Goal: Task Accomplishment & Management: Use online tool/utility

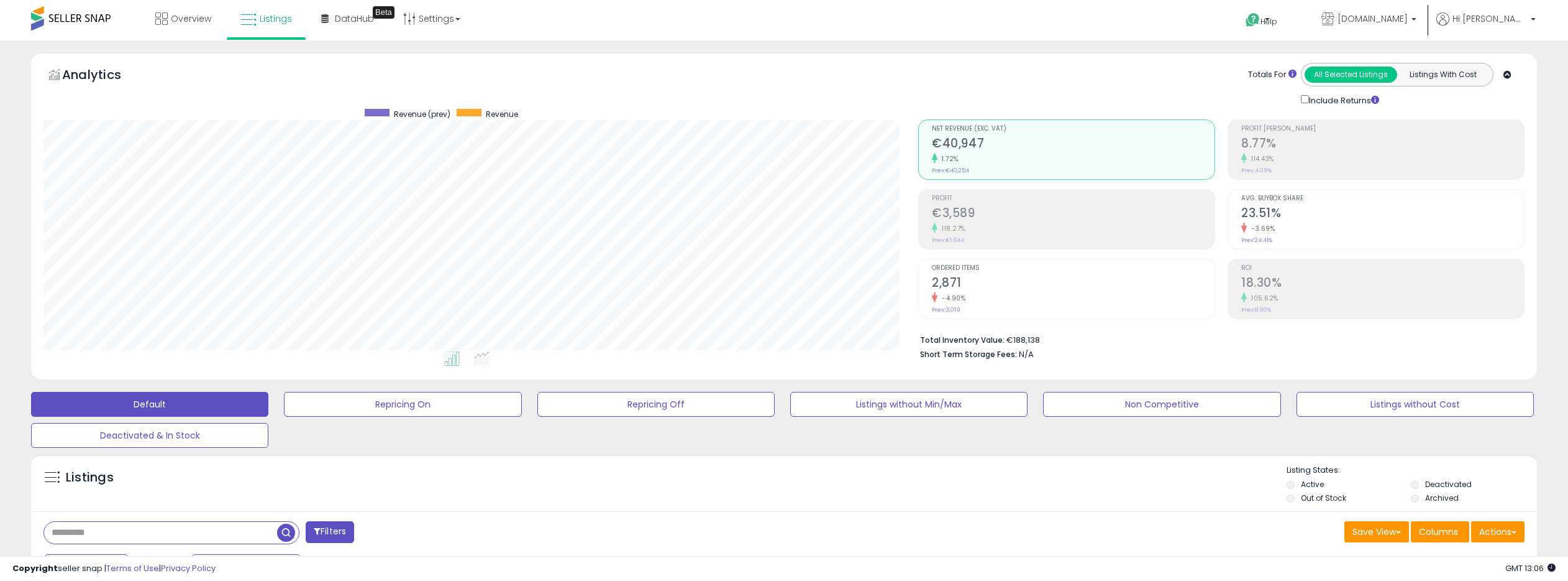
select select "**"
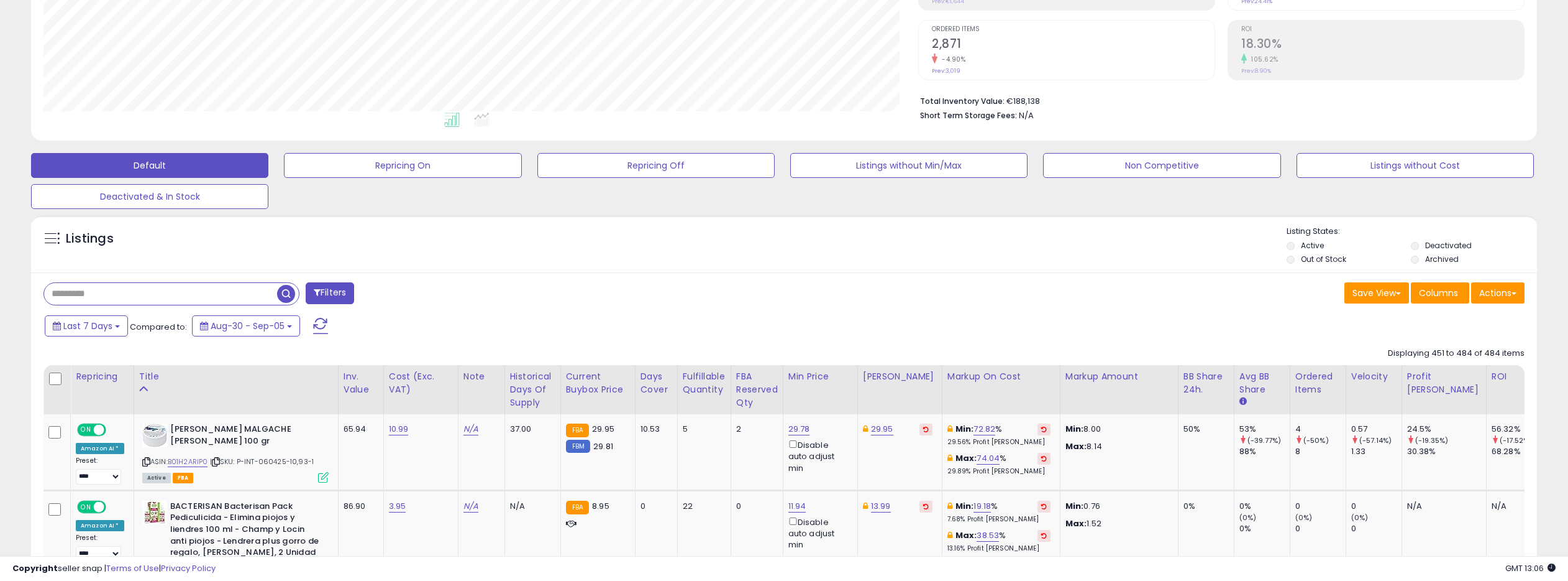
scroll to position [244, 0]
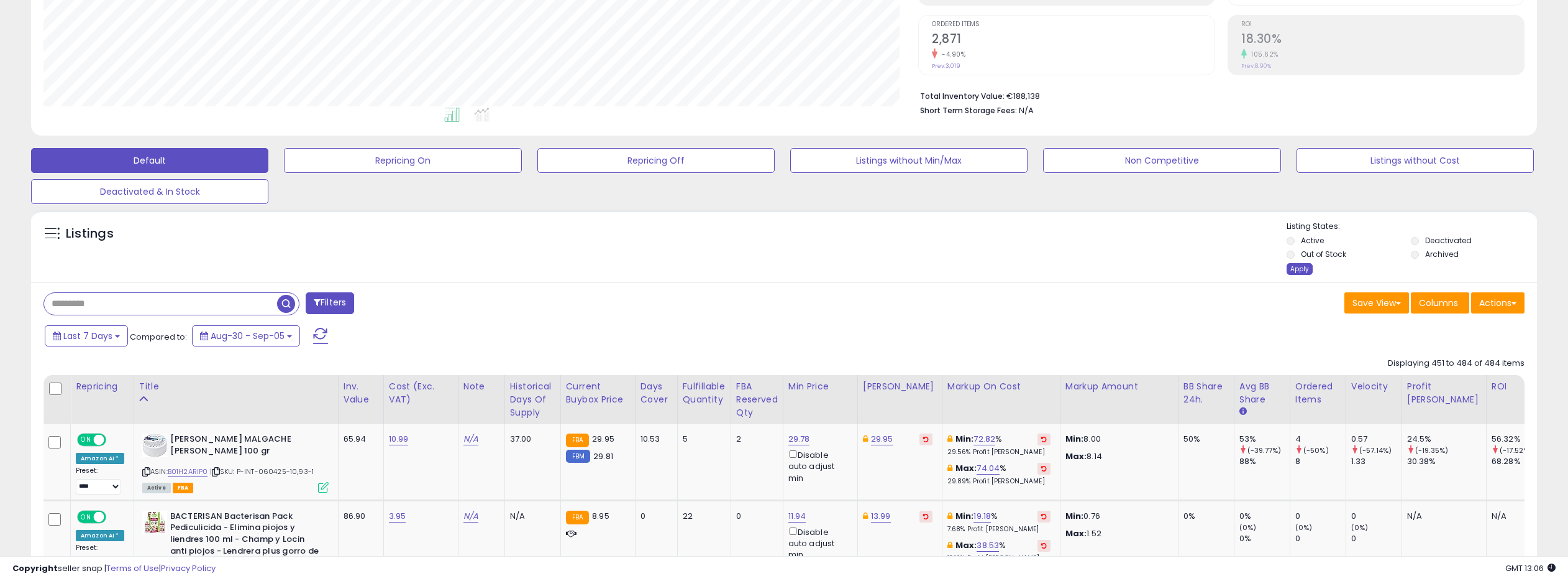
click at [1304, 267] on div "Apply" at bounding box center [1300, 269] width 26 height 12
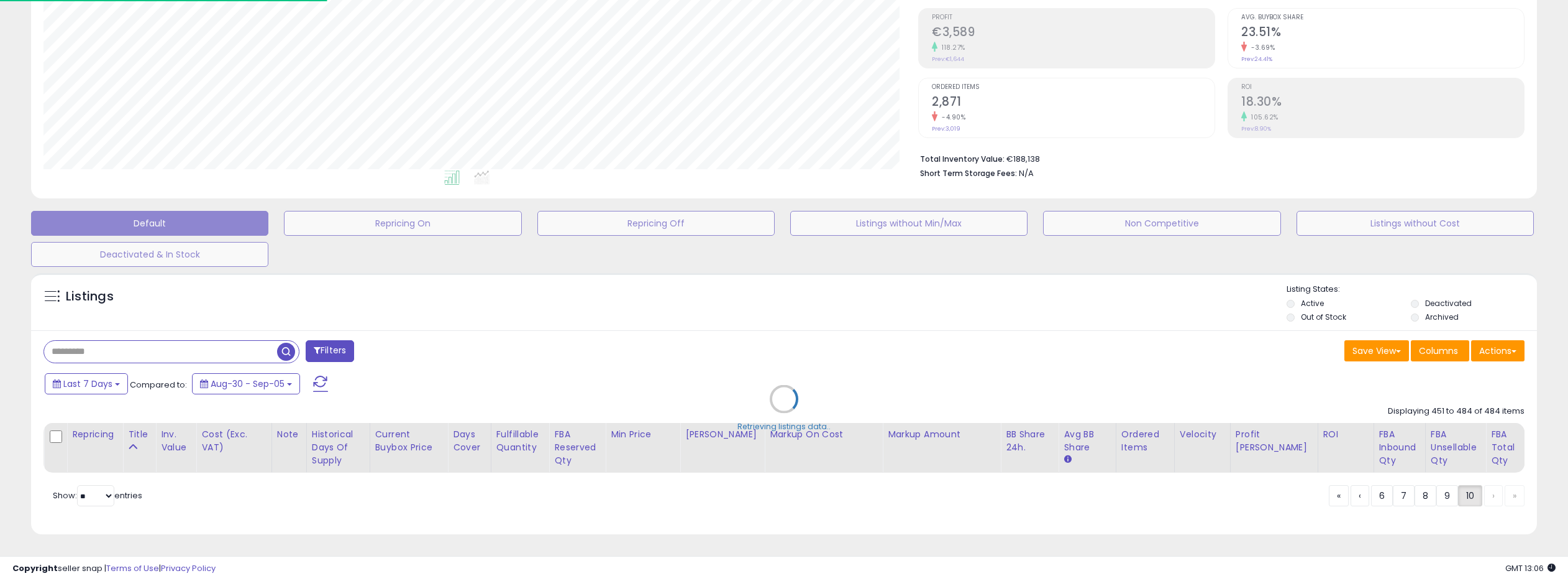
scroll to position [0, 0]
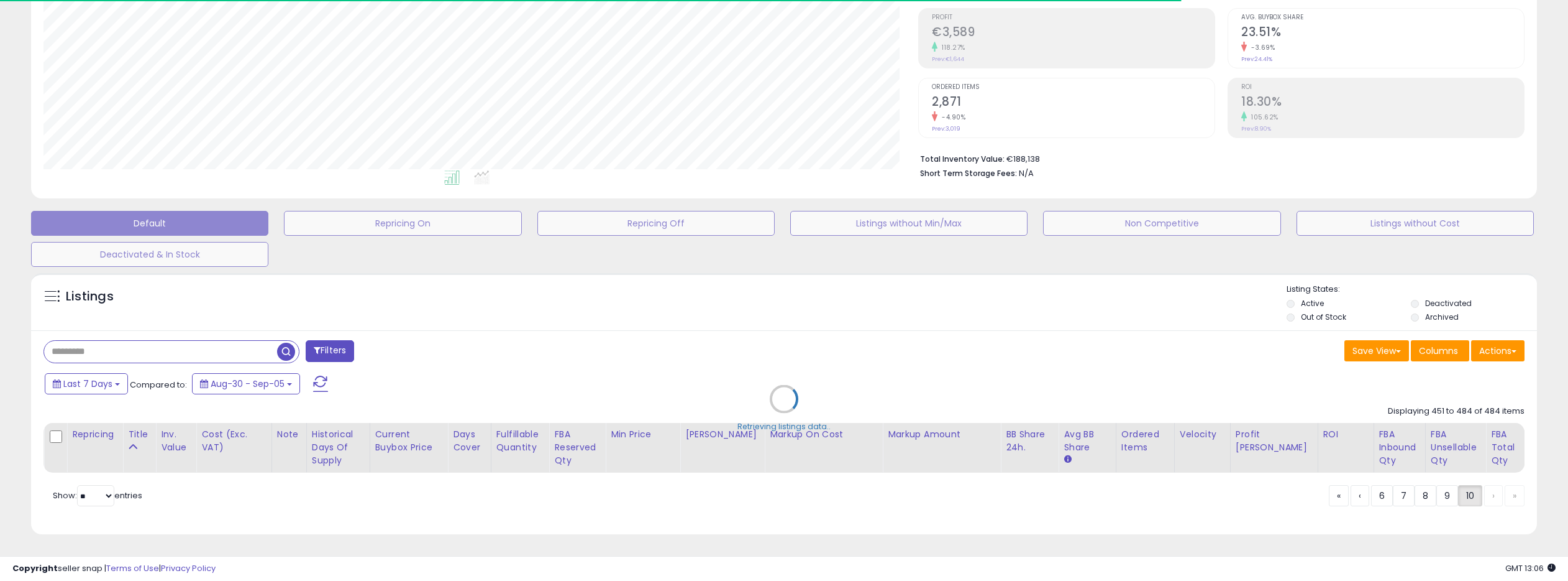
click at [173, 350] on div "Retrieving listings data.." at bounding box center [784, 408] width 1525 height 283
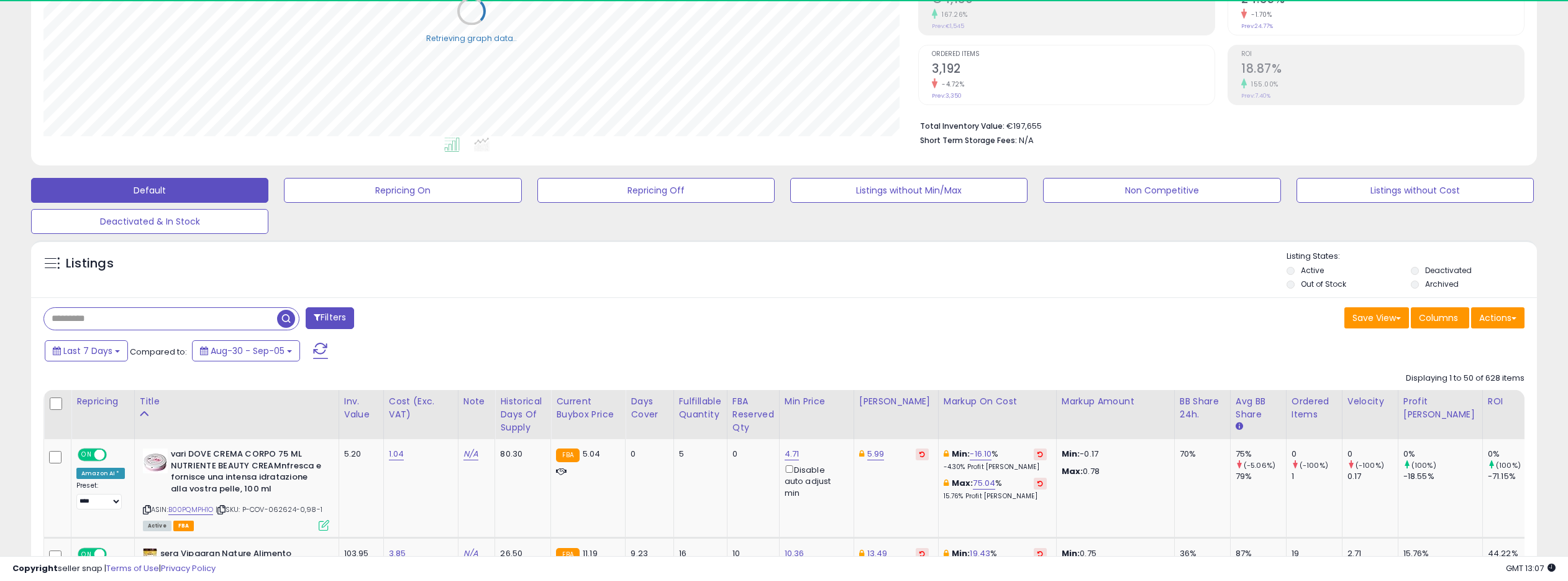
scroll to position [220, 0]
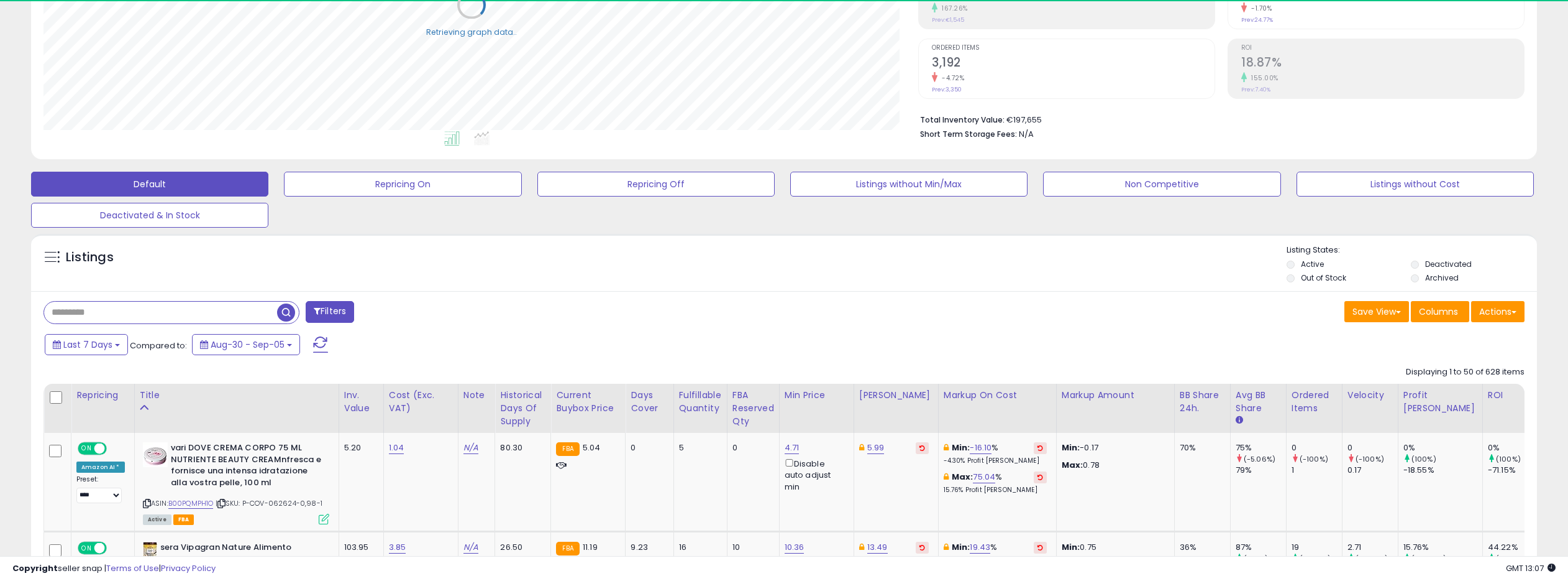
click at [81, 313] on input "text" at bounding box center [161, 312] width 233 height 22
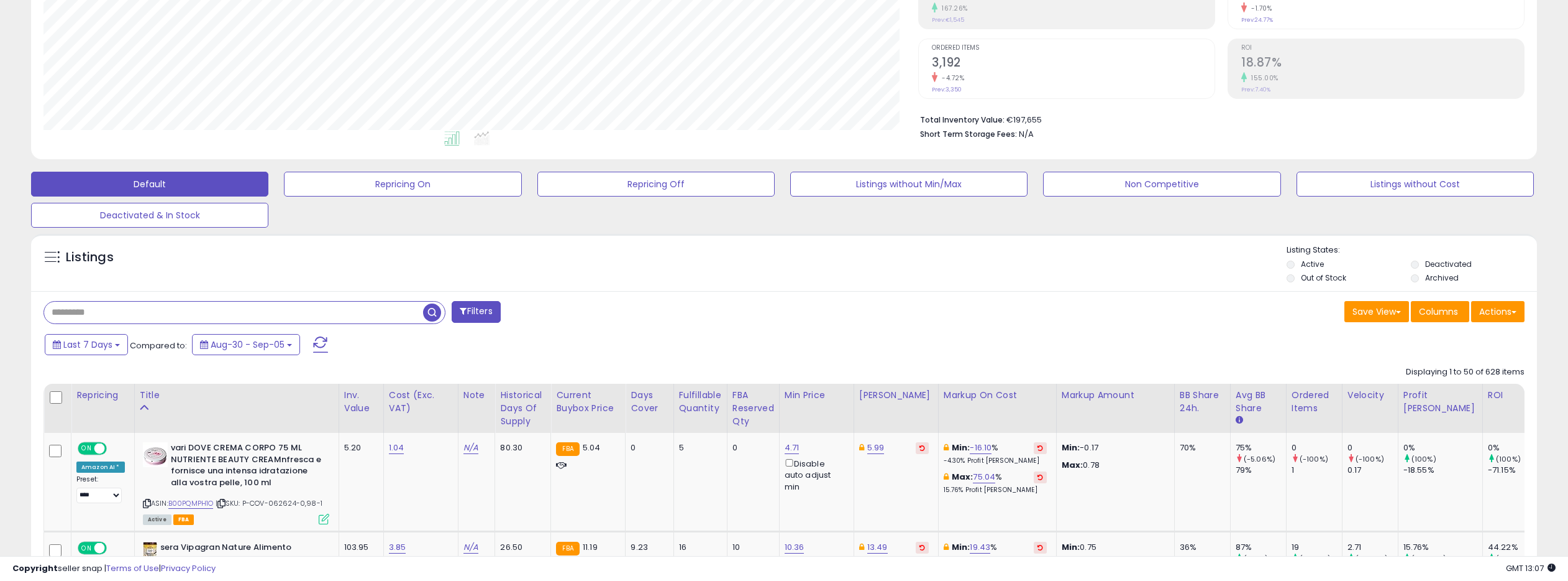
scroll to position [255, 875]
click at [432, 306] on span "button" at bounding box center [432, 312] width 18 height 18
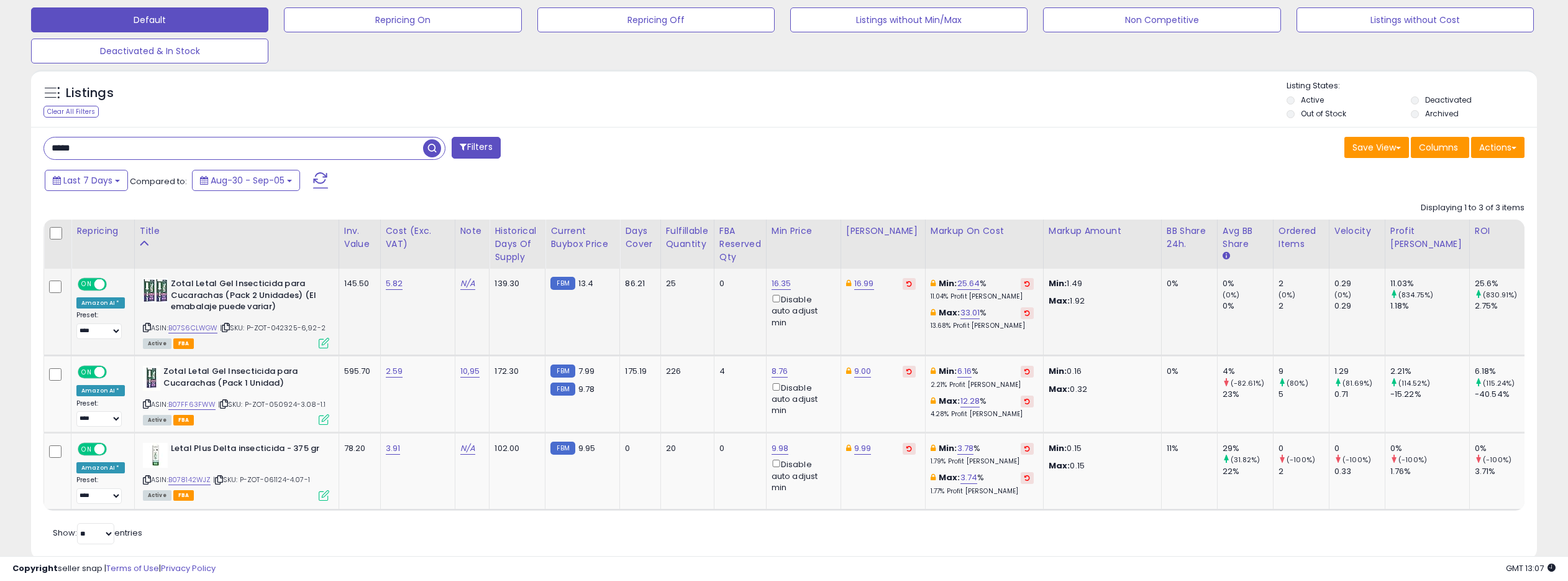
scroll to position [410, 0]
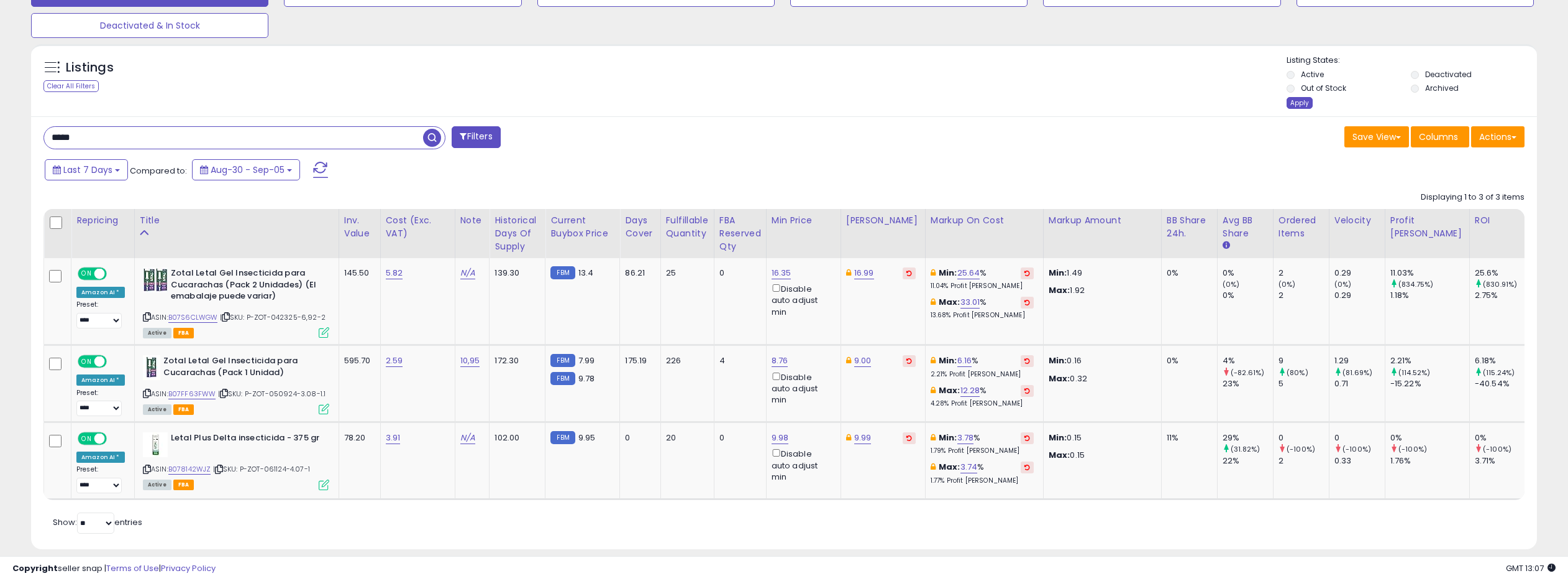
click at [1299, 102] on div "Apply" at bounding box center [1300, 103] width 26 height 12
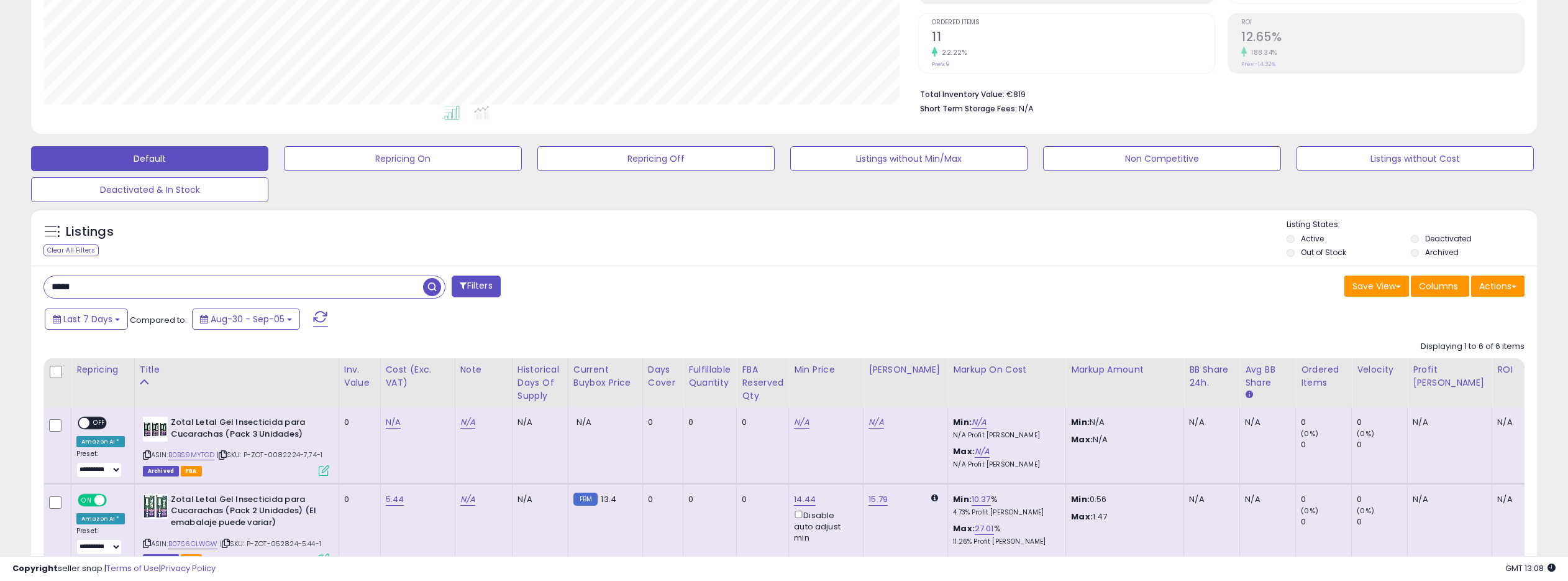
scroll to position [245, 0]
click at [54, 290] on input "*****" at bounding box center [233, 287] width 379 height 22
click at [52, 287] on input "*****" at bounding box center [233, 287] width 379 height 22
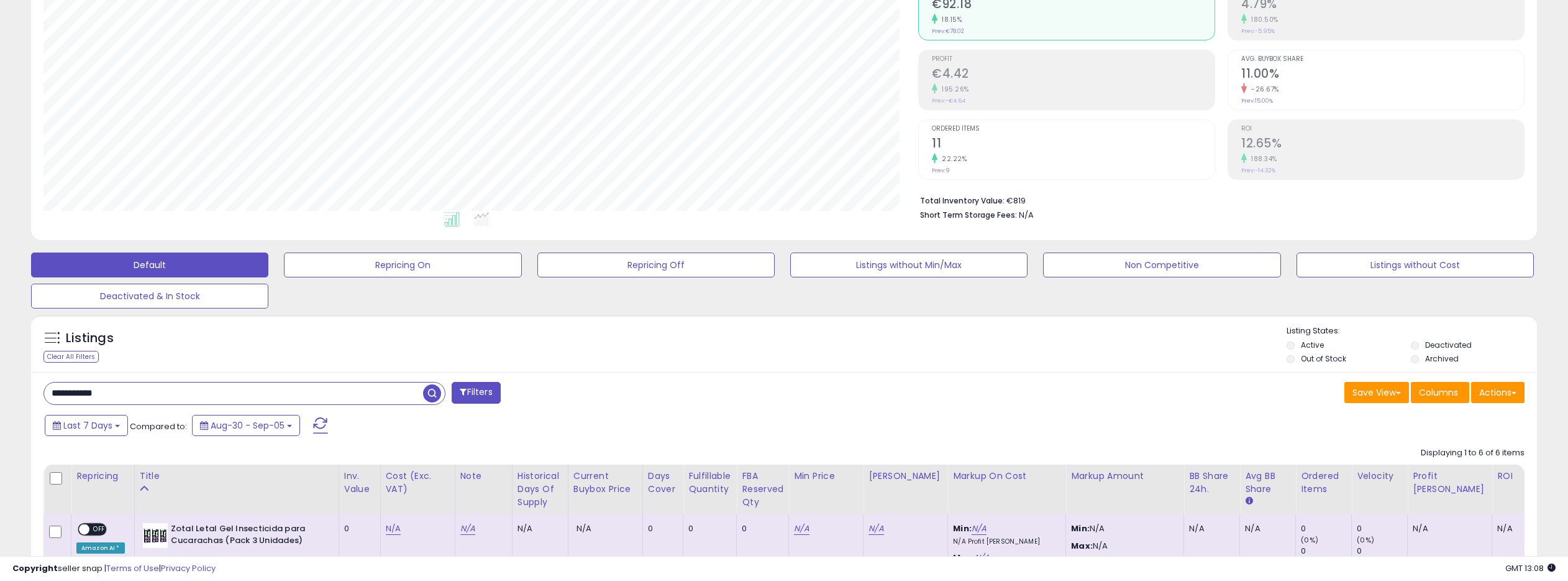
scroll to position [138, 0]
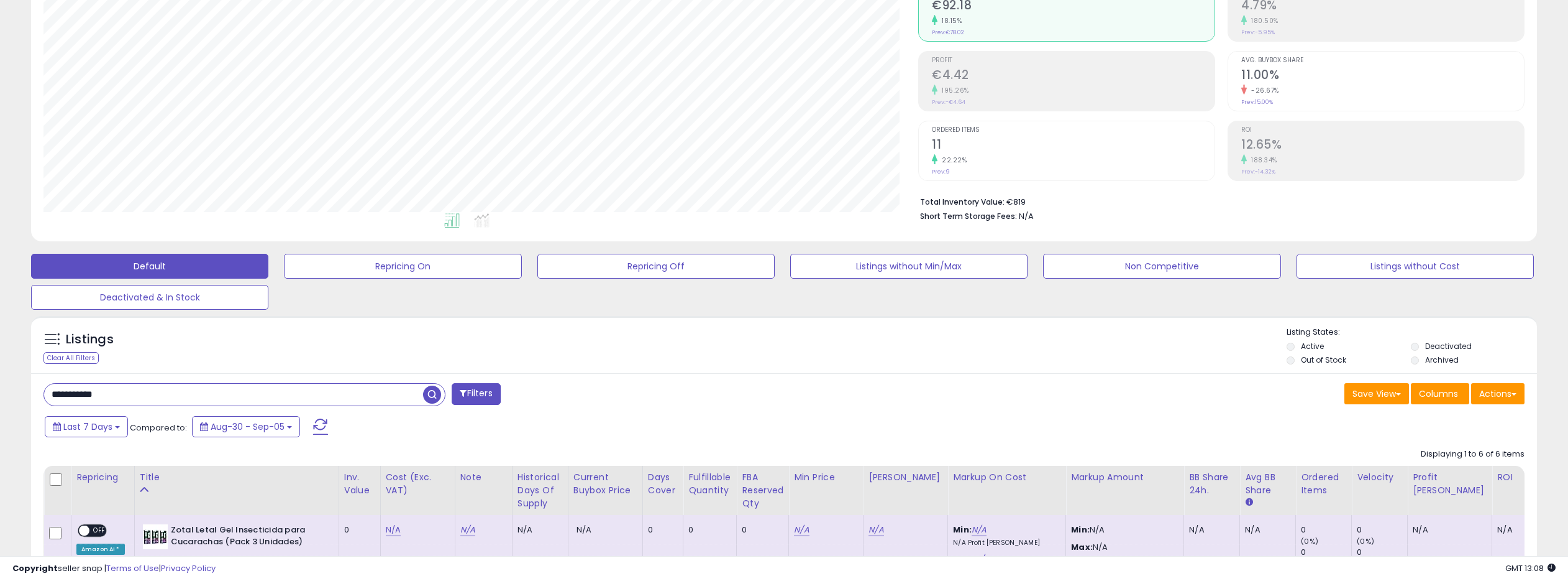
click at [434, 394] on span "button" at bounding box center [432, 394] width 18 height 18
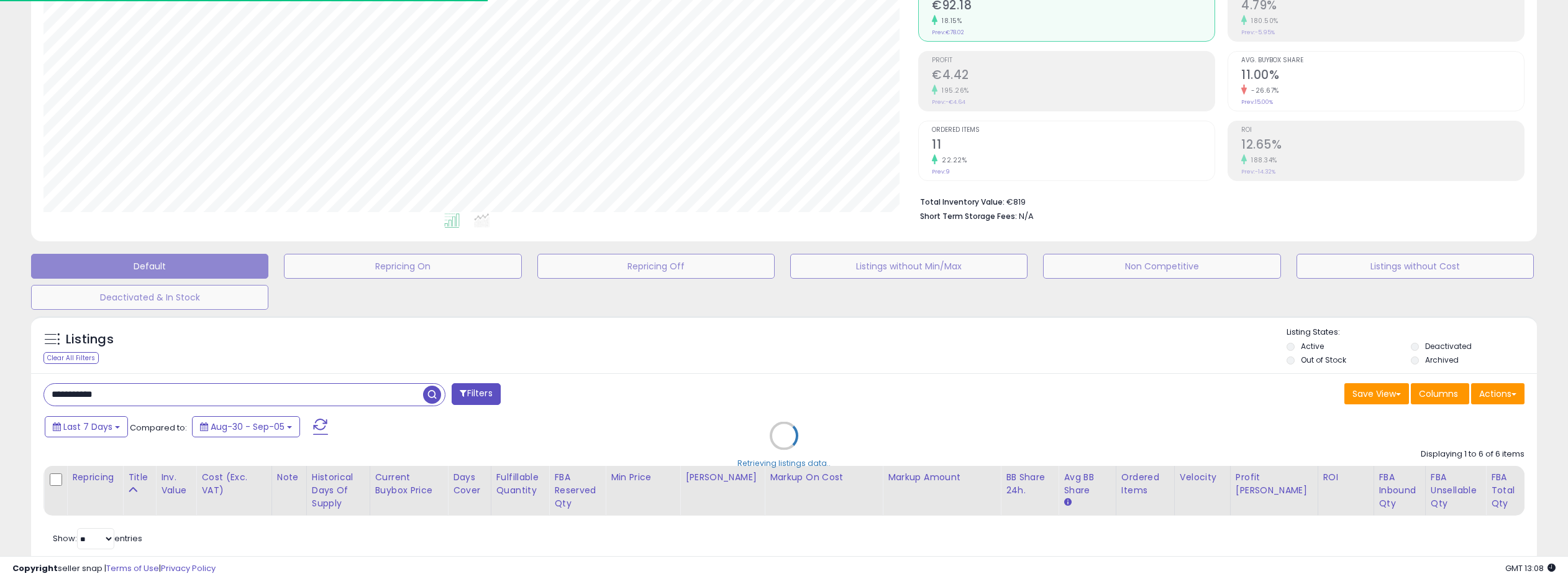
click at [431, 394] on div "Retrieving listings data.." at bounding box center [784, 445] width 1525 height 270
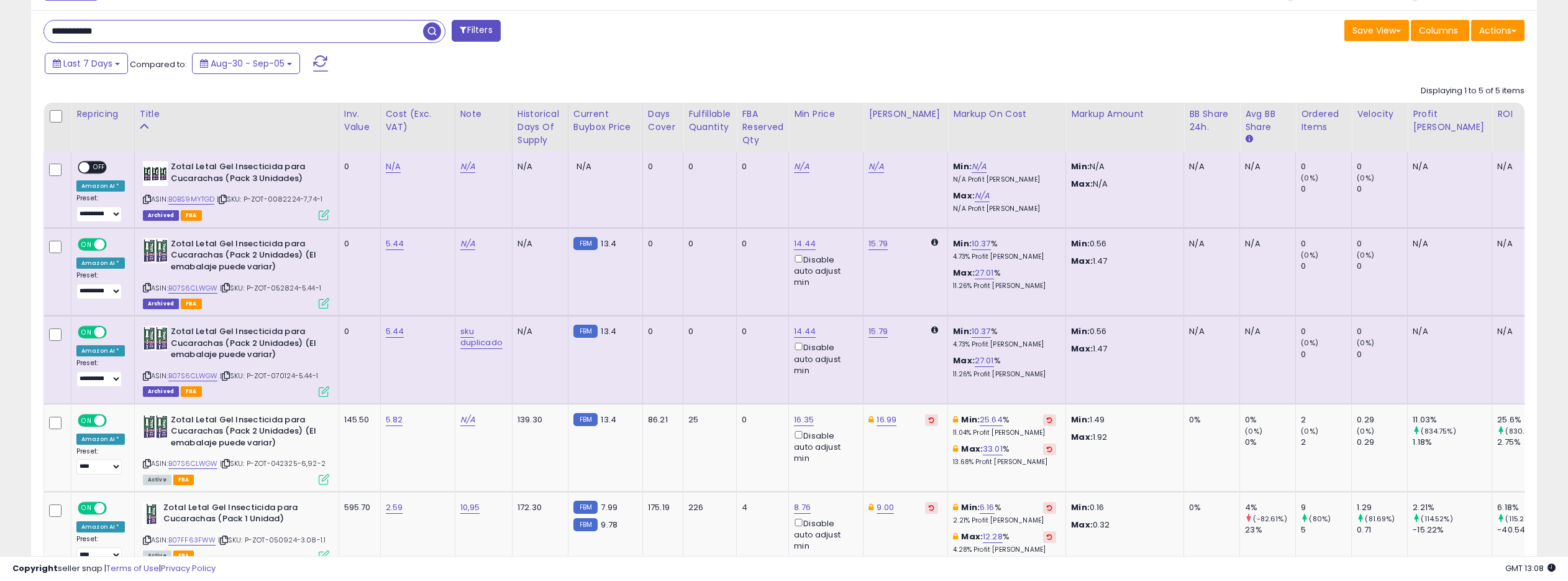
scroll to position [500, 0]
click at [114, 35] on input "**********" at bounding box center [233, 32] width 379 height 22
type input "*****"
click at [432, 31] on span "button" at bounding box center [432, 32] width 18 height 18
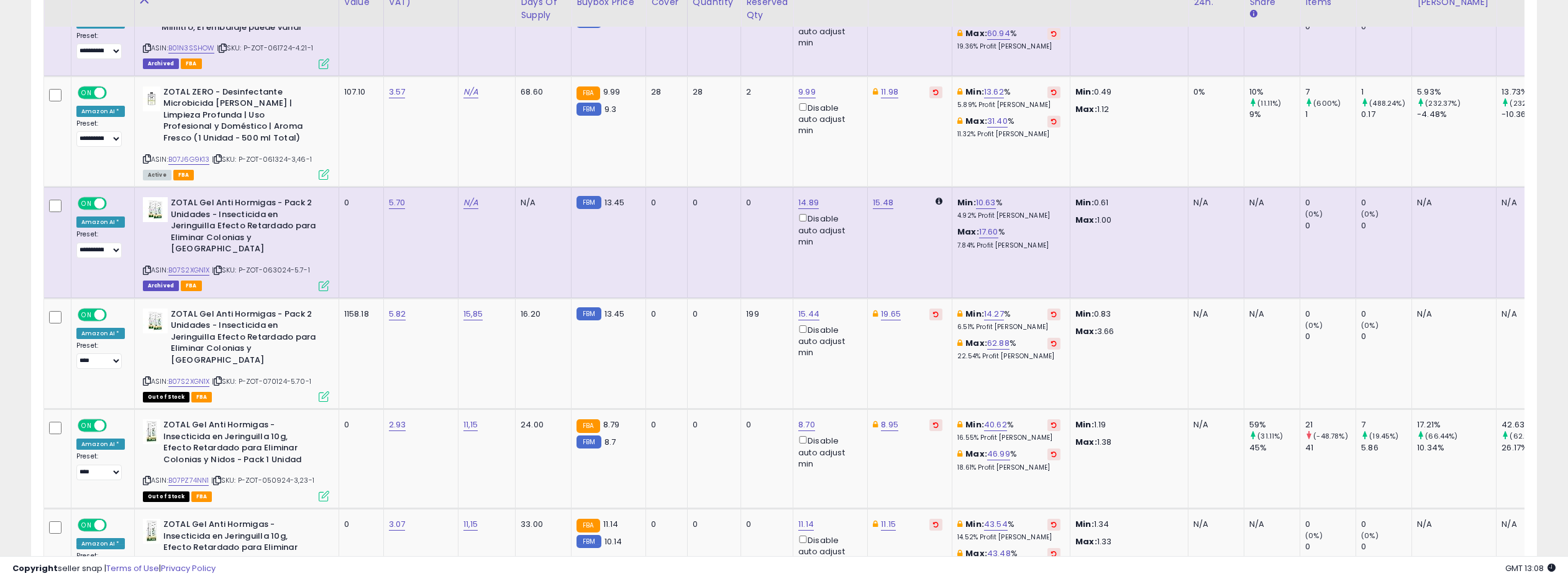
scroll to position [3128, 0]
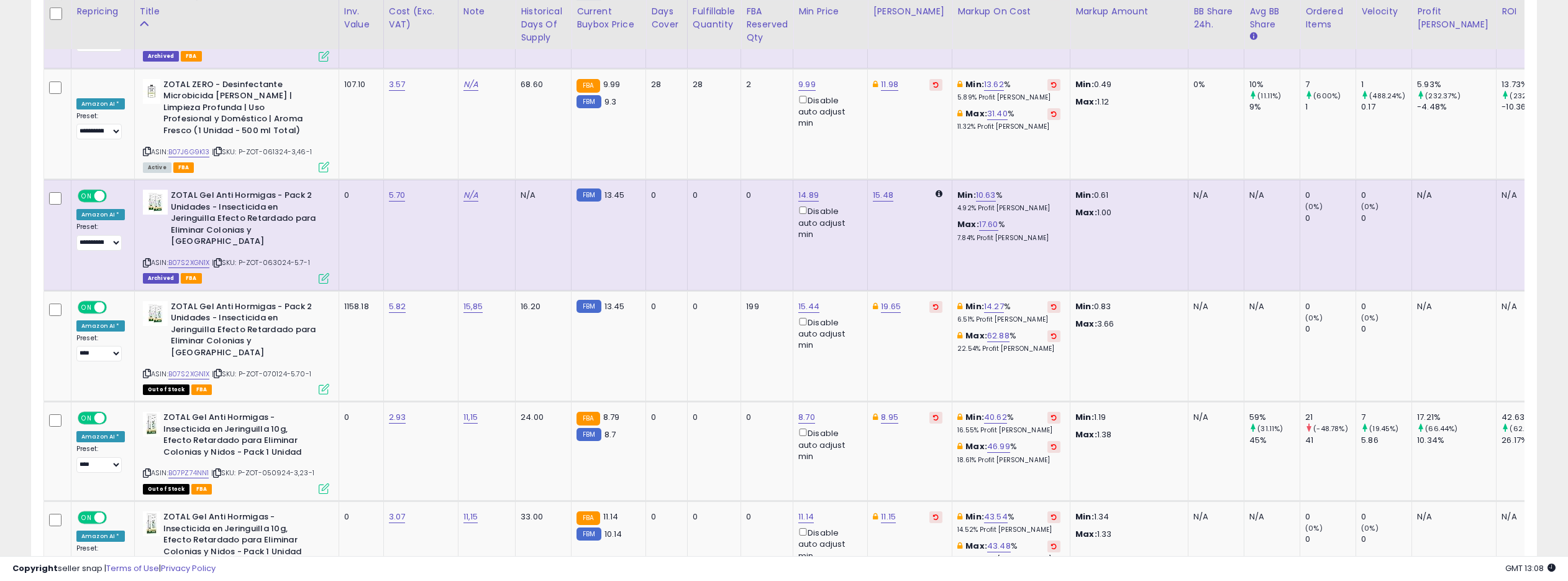
click at [143, 259] on icon at bounding box center [147, 262] width 8 height 7
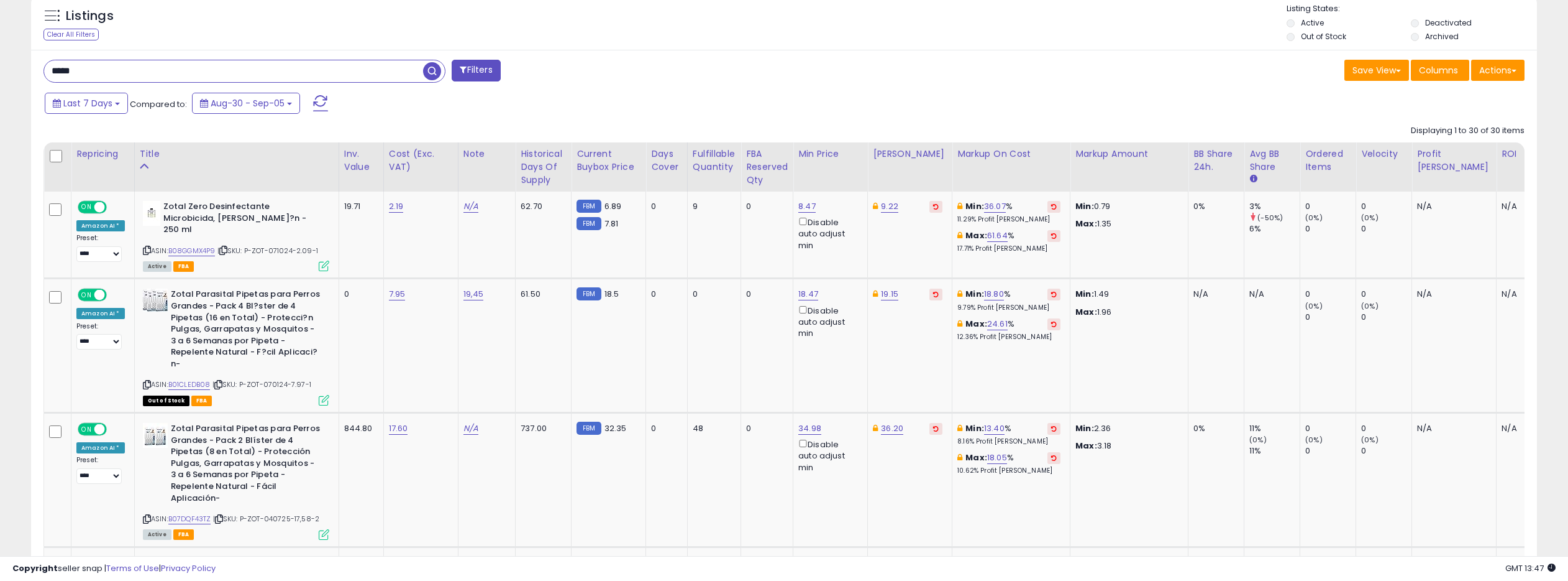
scroll to position [461, 0]
drag, startPoint x: 90, startPoint y: 70, endPoint x: 26, endPoint y: 70, distance: 64.0
click at [430, 68] on span "button" at bounding box center [432, 71] width 18 height 18
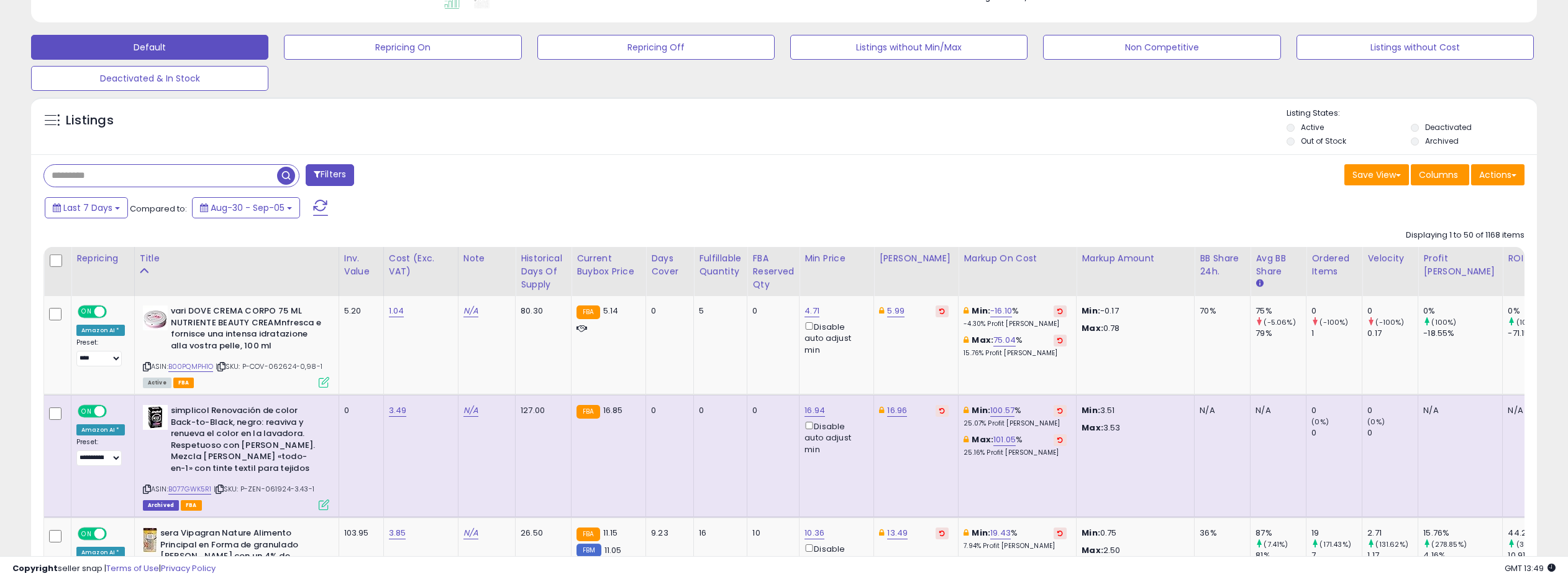
scroll to position [357, 0]
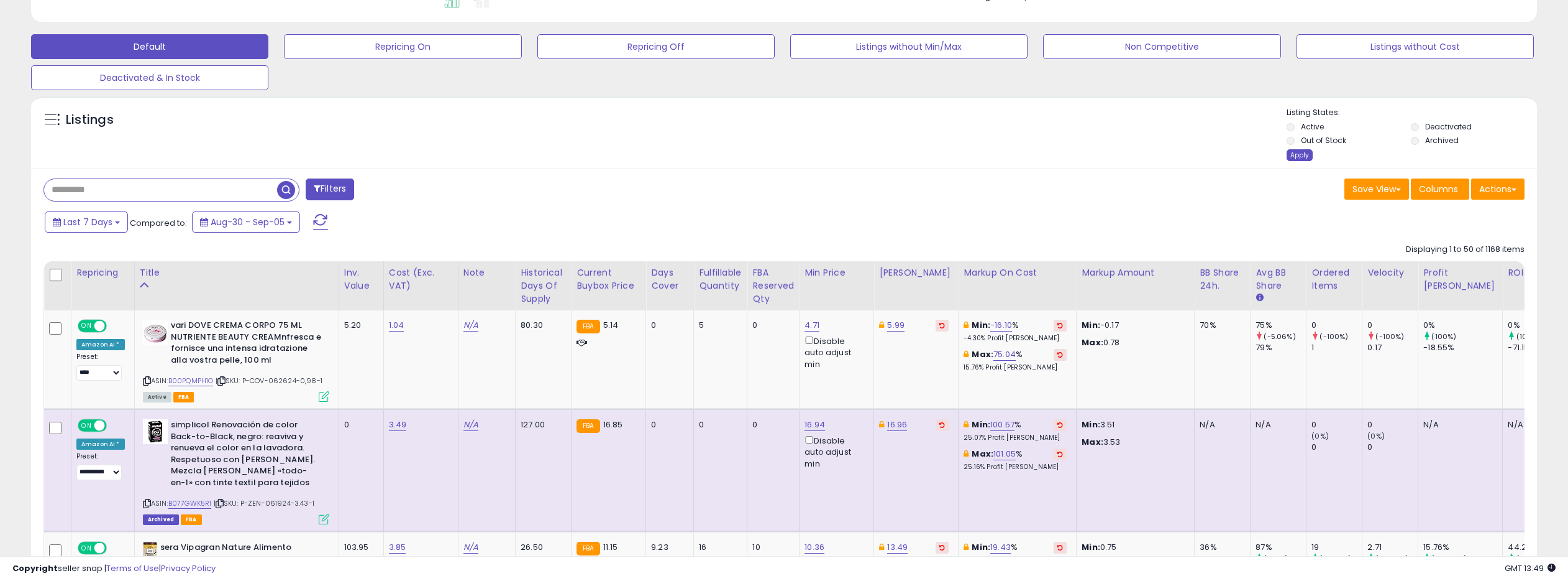
click at [1301, 155] on div "Apply" at bounding box center [1300, 155] width 26 height 12
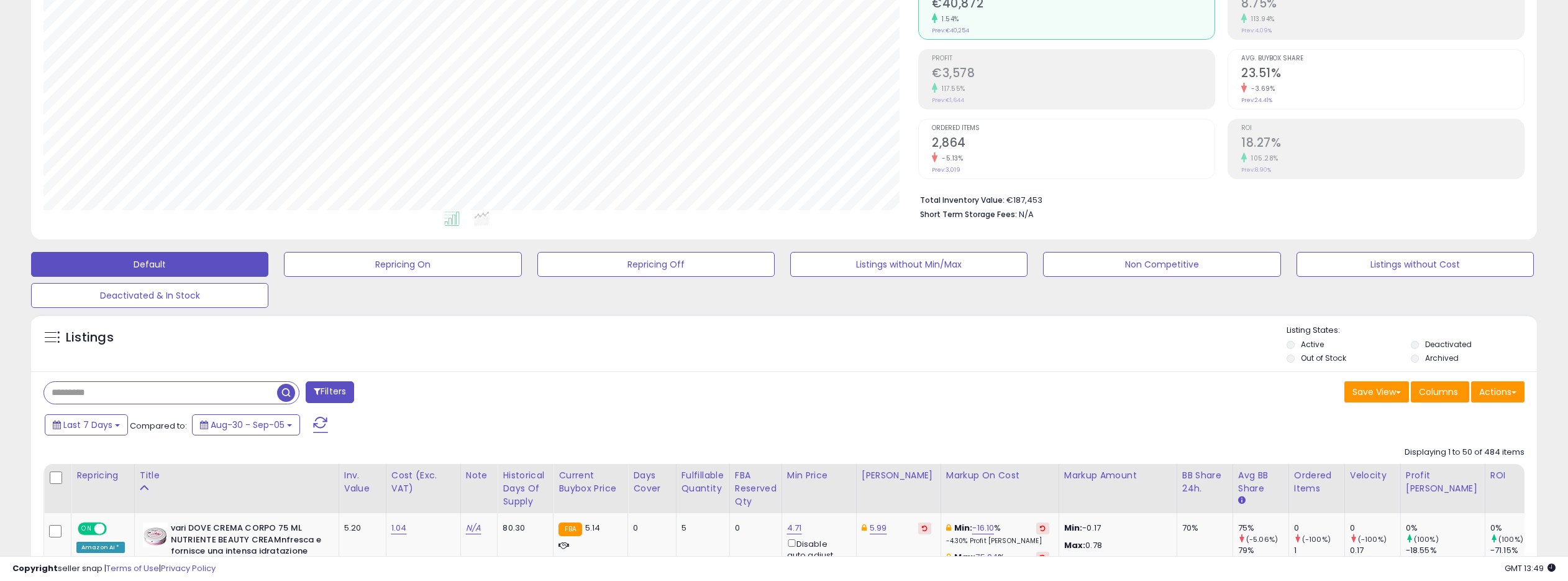
scroll to position [0, 0]
